Goal: Transaction & Acquisition: Purchase product/service

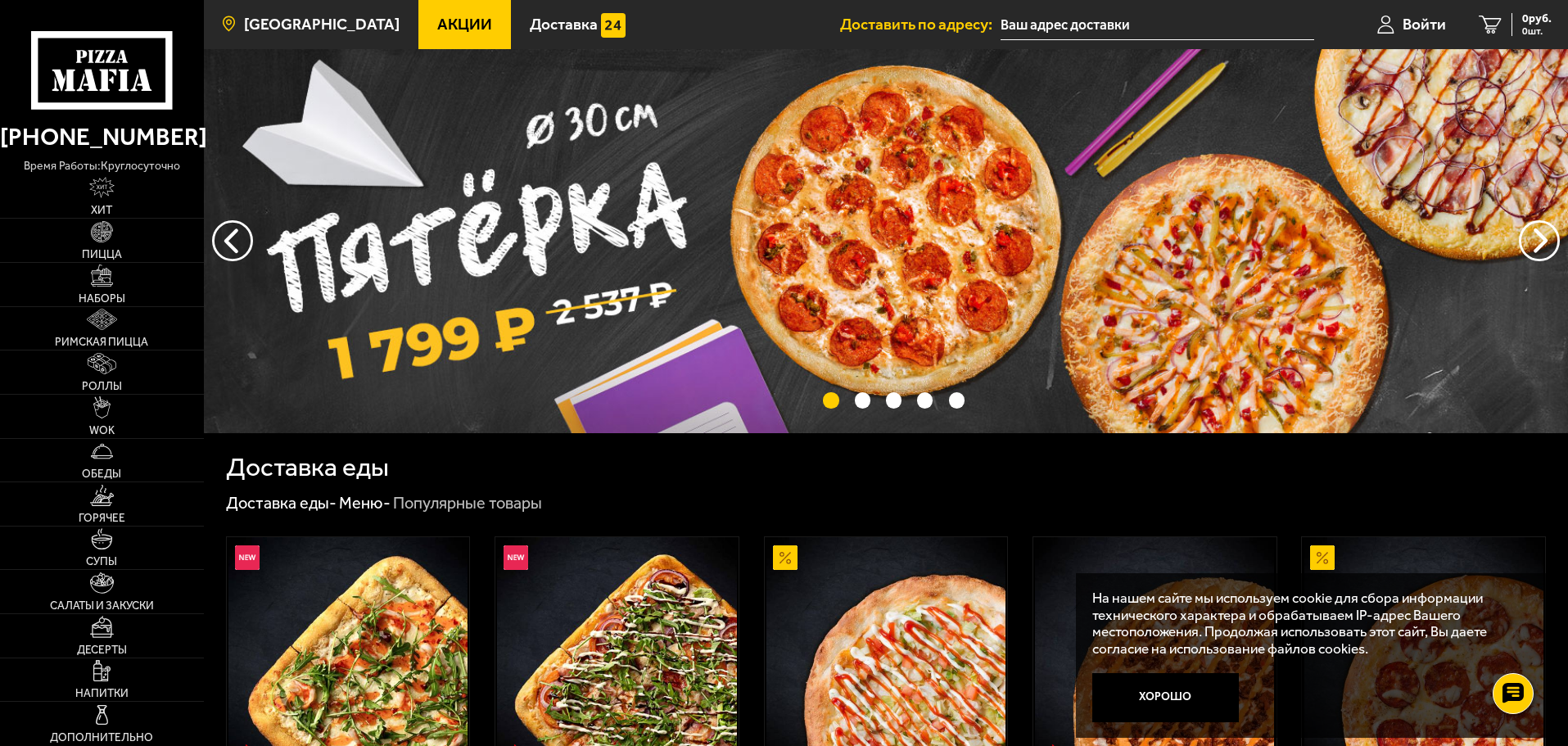
click at [324, 24] on span "[GEOGRAPHIC_DATA]" at bounding box center [321, 24] width 156 height 16
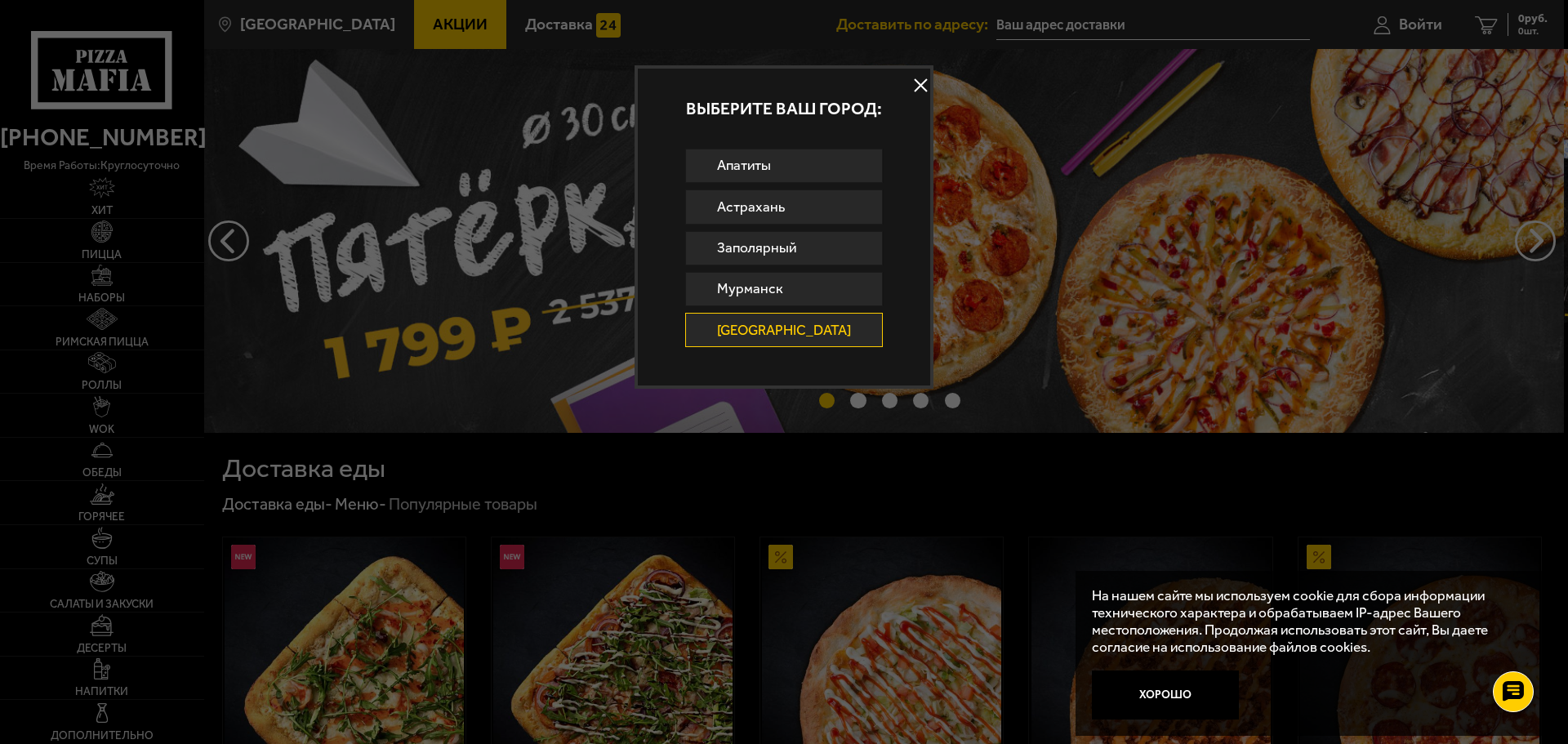
click at [695, 71] on div "Выберите ваш город:" at bounding box center [783, 108] width 292 height 80
click at [482, 67] on div at bounding box center [784, 372] width 1568 height 744
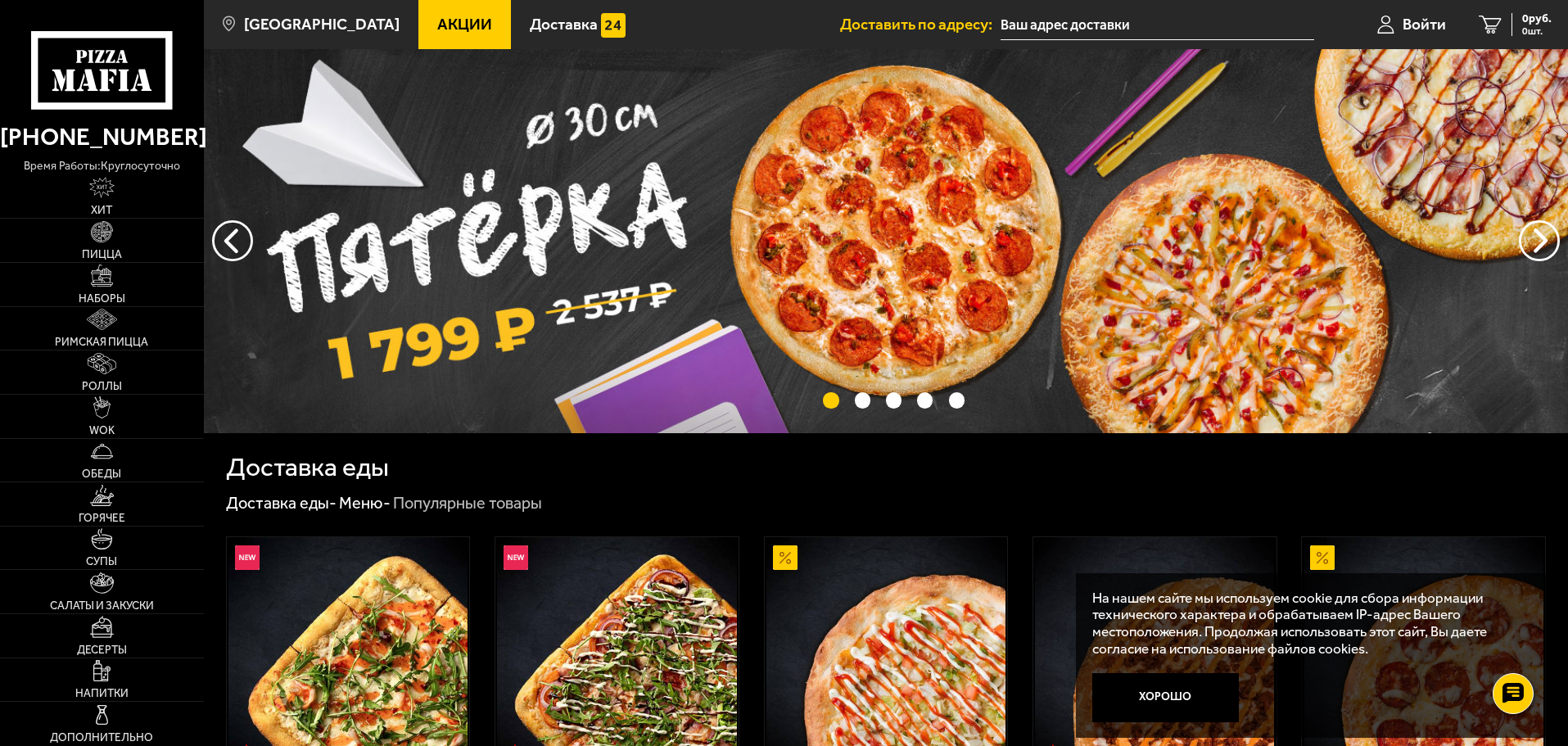
scroll to position [245, 0]
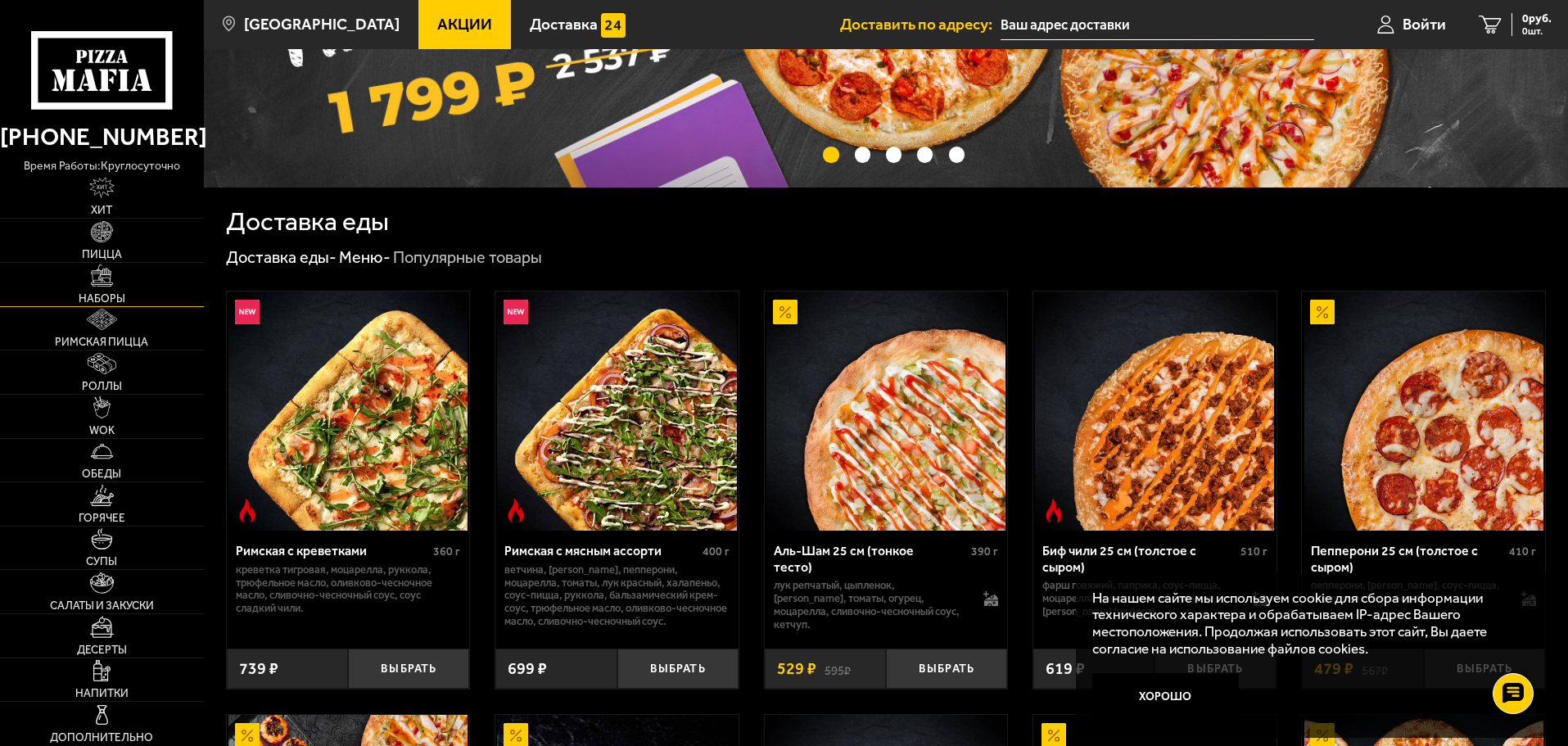
click at [111, 281] on img at bounding box center [101, 275] width 22 height 22
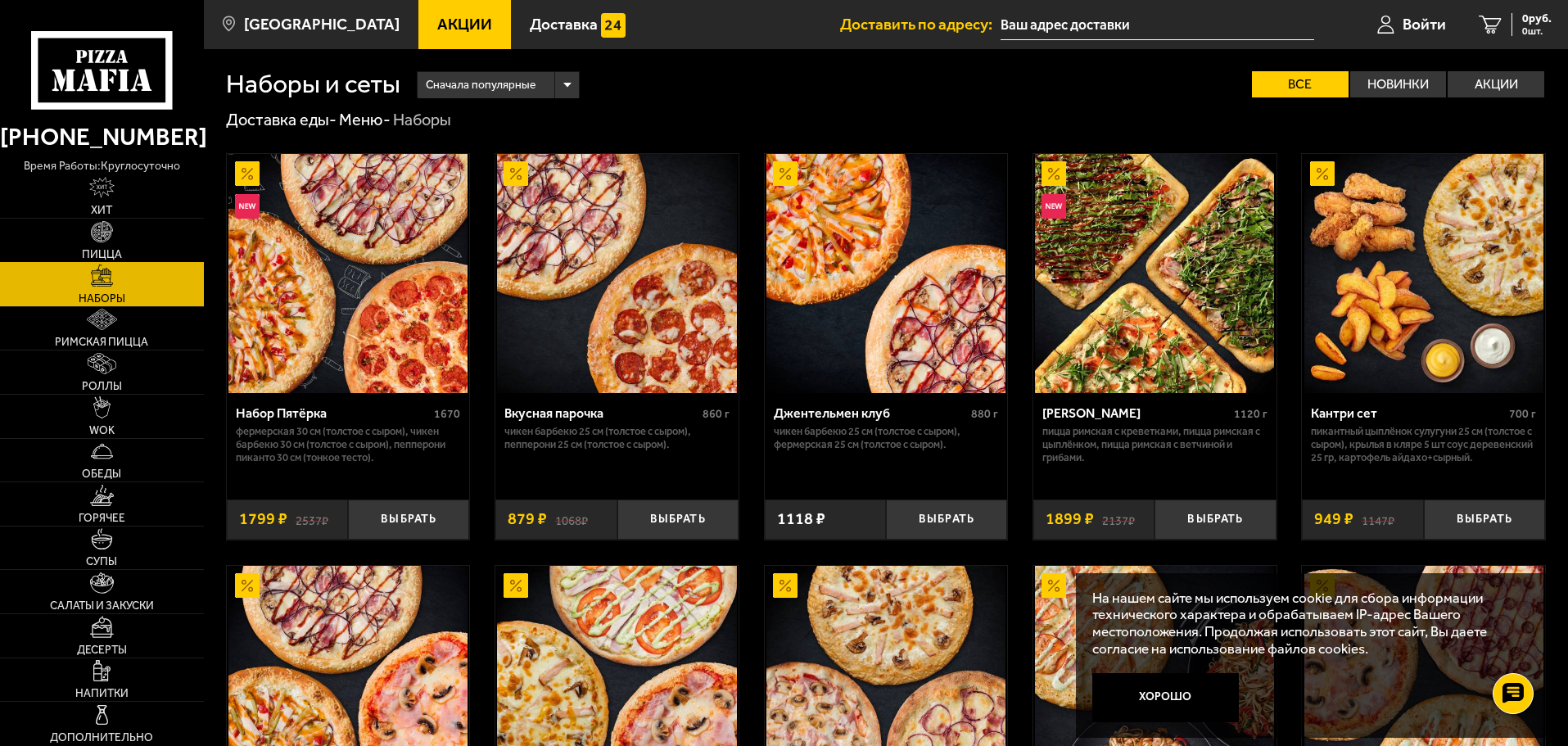
click at [106, 253] on span "Пицца" at bounding box center [102, 254] width 40 height 11
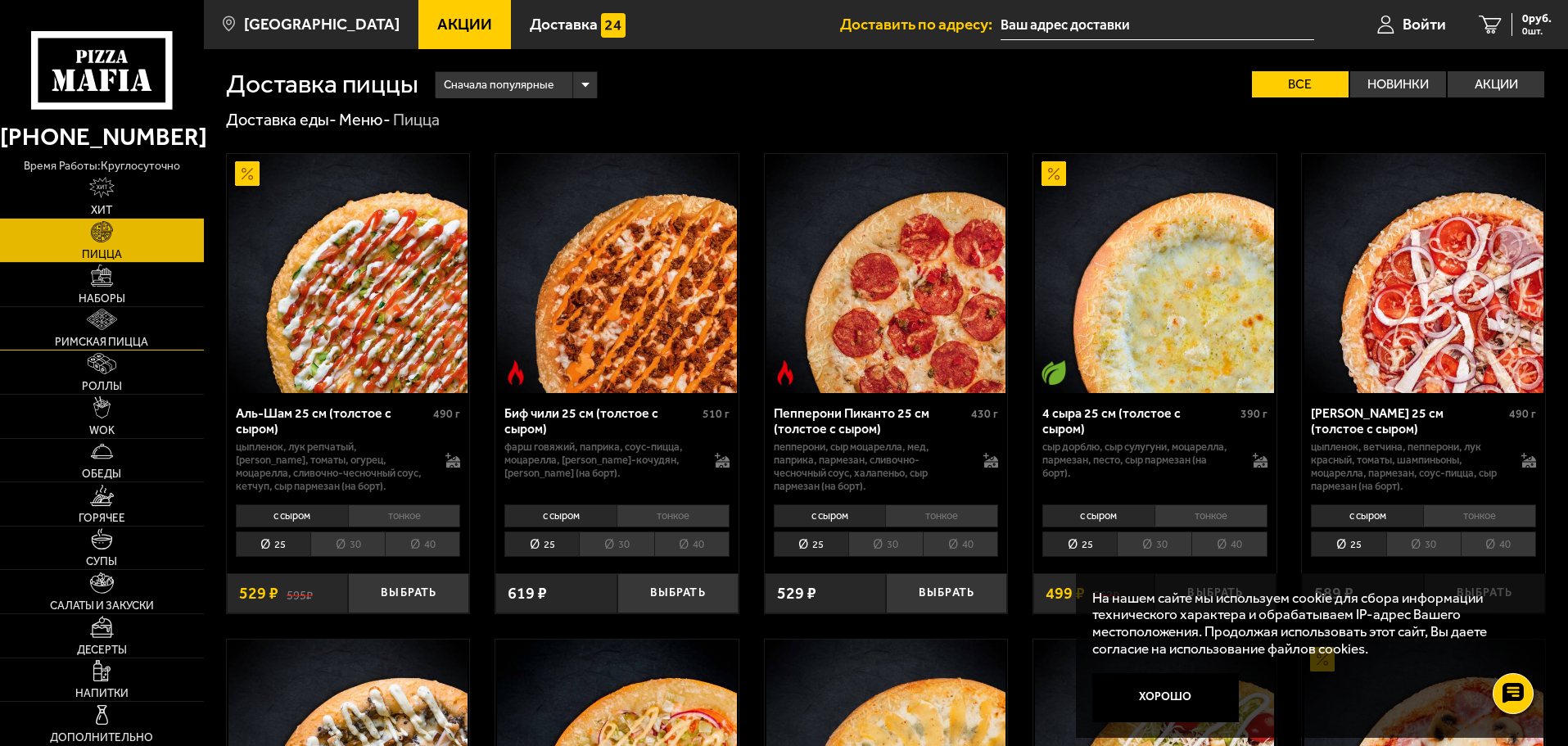
click at [120, 327] on link "Римская пицца" at bounding box center [102, 328] width 204 height 43
